Goal: Information Seeking & Learning: Check status

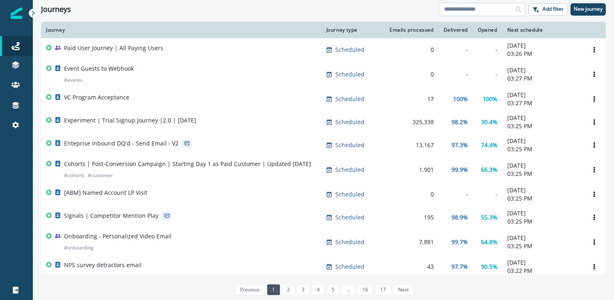
click at [483, 13] on input at bounding box center [482, 9] width 86 height 13
type input "********"
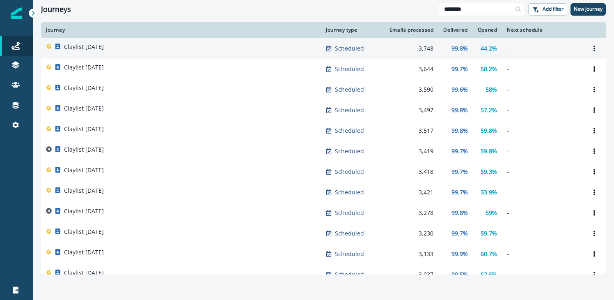
click at [256, 49] on div "Claylist [DATE]" at bounding box center [181, 48] width 270 height 11
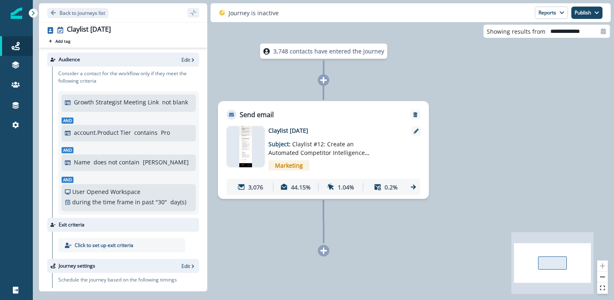
click at [245, 133] on img at bounding box center [245, 146] width 12 height 41
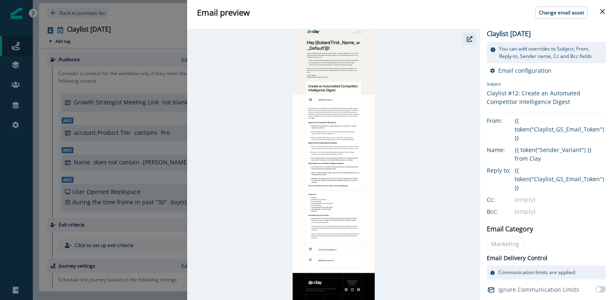
click at [467, 43] on button "button" at bounding box center [469, 39] width 13 height 12
click at [161, 93] on div "Email preview Change email asset Claylist August 25th You can add overrides to …" at bounding box center [307, 150] width 614 height 300
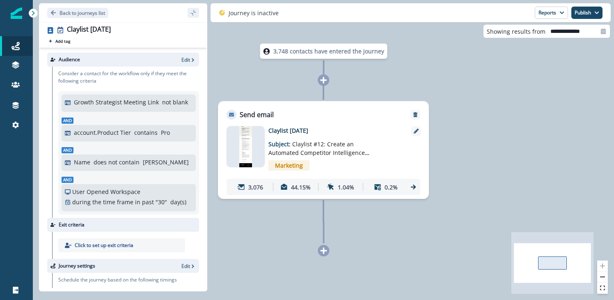
click at [242, 137] on img at bounding box center [245, 146] width 12 height 41
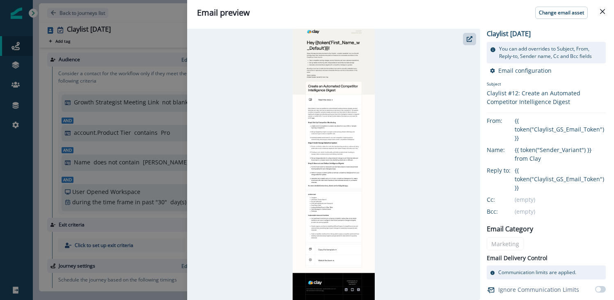
click at [339, 138] on img at bounding box center [334, 164] width 83 height 271
click at [475, 39] on button "button" at bounding box center [469, 39] width 13 height 12
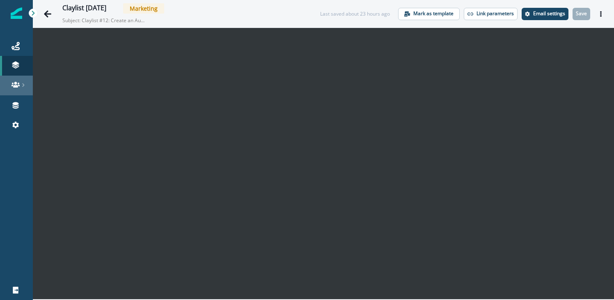
click at [22, 87] on div at bounding box center [16, 84] width 26 height 8
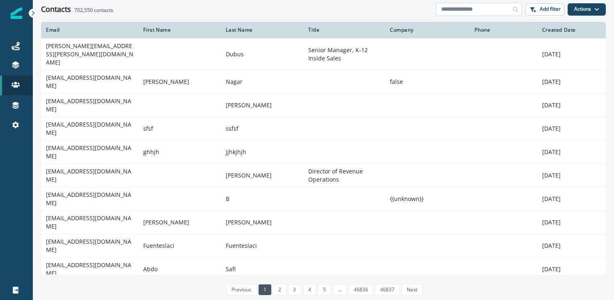
click at [482, 7] on input at bounding box center [479, 9] width 86 height 13
paste input "**********"
type input "**********"
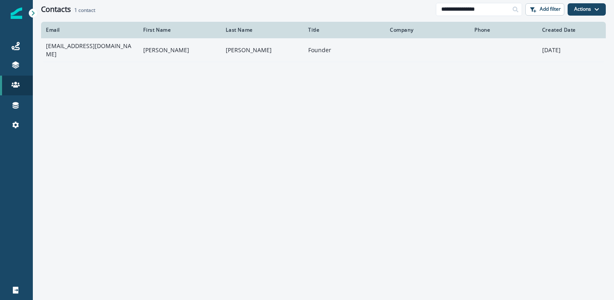
click at [423, 51] on td at bounding box center [427, 49] width 85 height 23
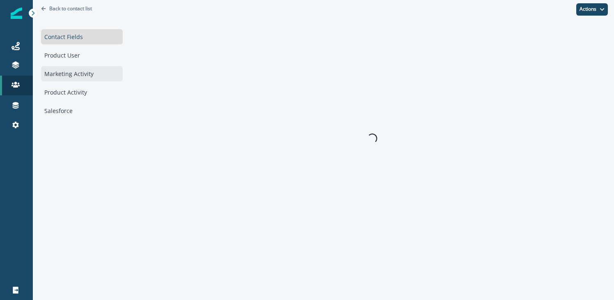
click at [92, 80] on div "Marketing Activity" at bounding box center [82, 73] width 82 height 15
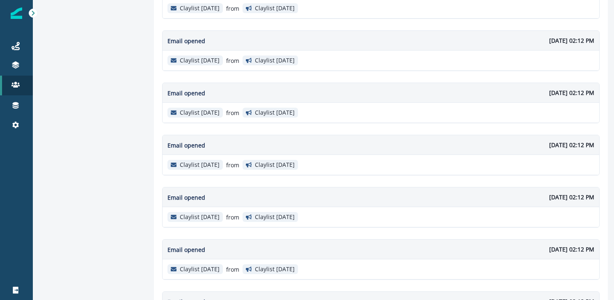
scroll to position [338, 0]
